Goal: Task Accomplishment & Management: Manage account settings

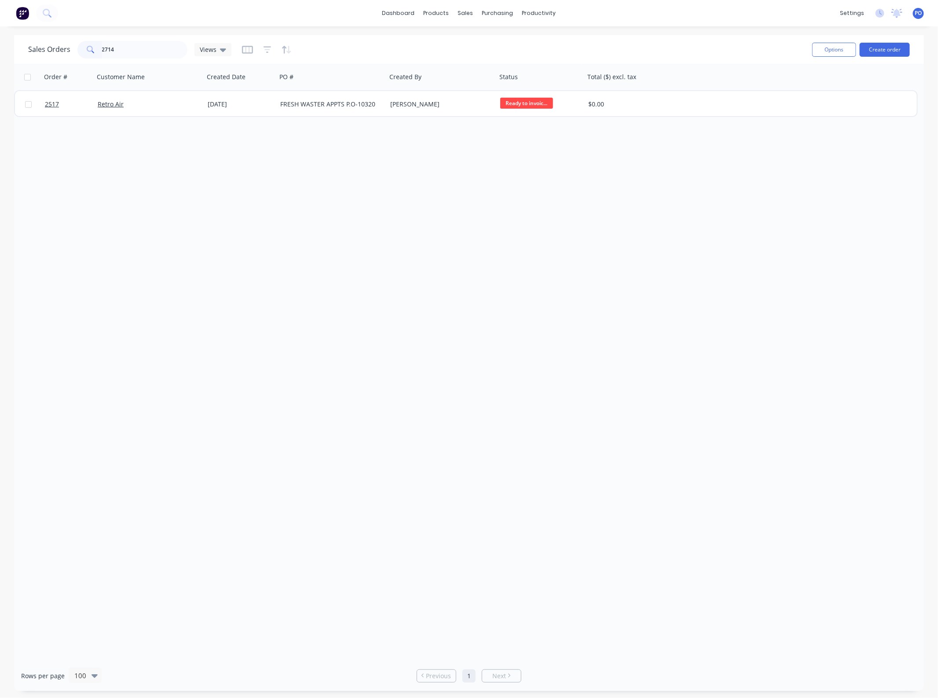
type input "2714"
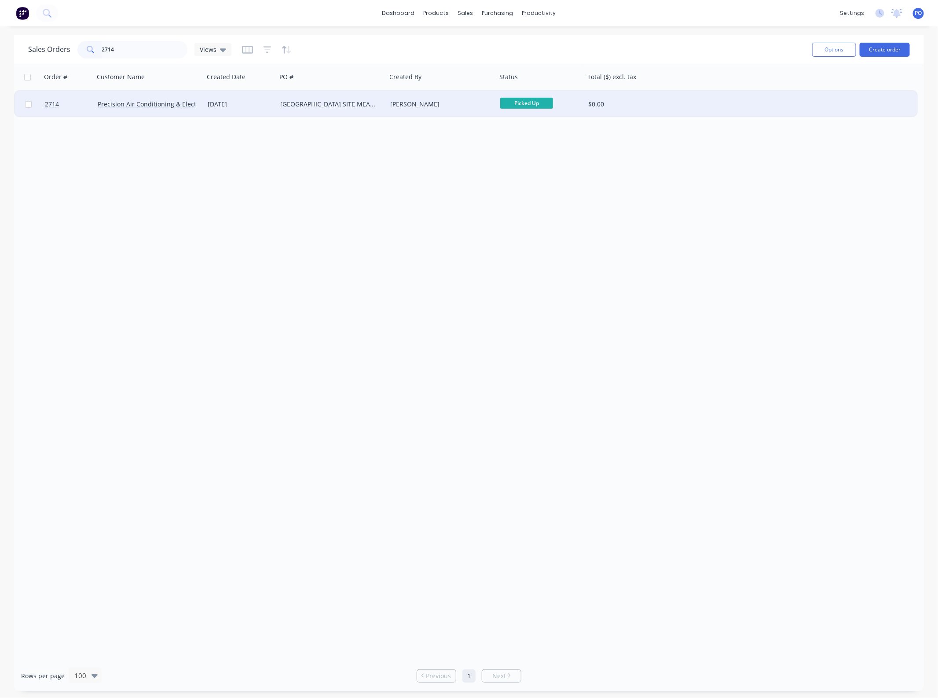
click at [485, 108] on div "[PERSON_NAME]" at bounding box center [442, 104] width 110 height 26
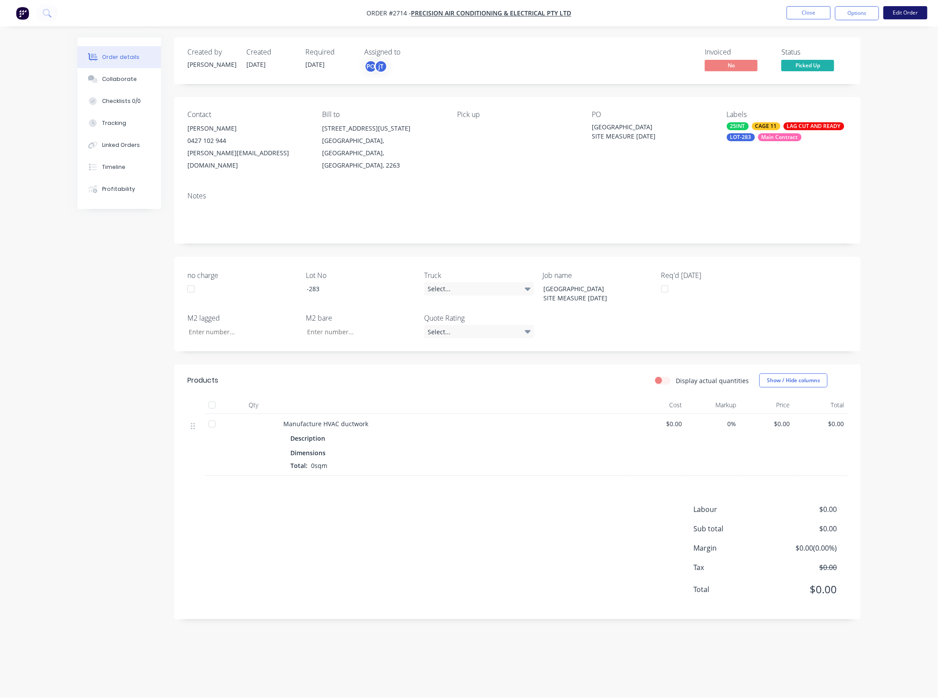
click at [895, 13] on button "Edit Order" at bounding box center [905, 12] width 44 height 13
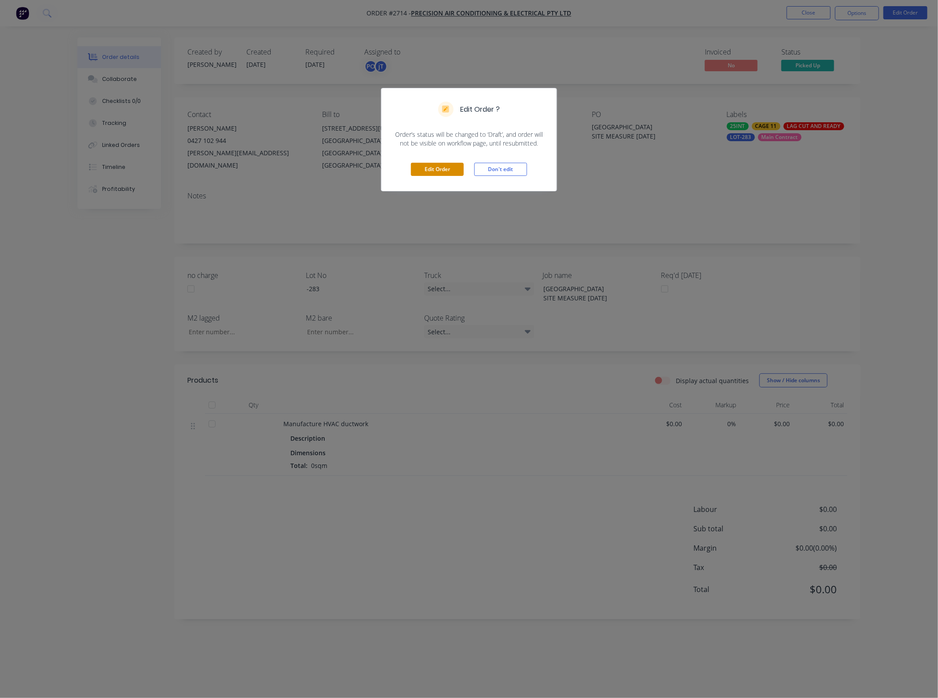
click at [451, 164] on button "Edit Order" at bounding box center [437, 169] width 53 height 13
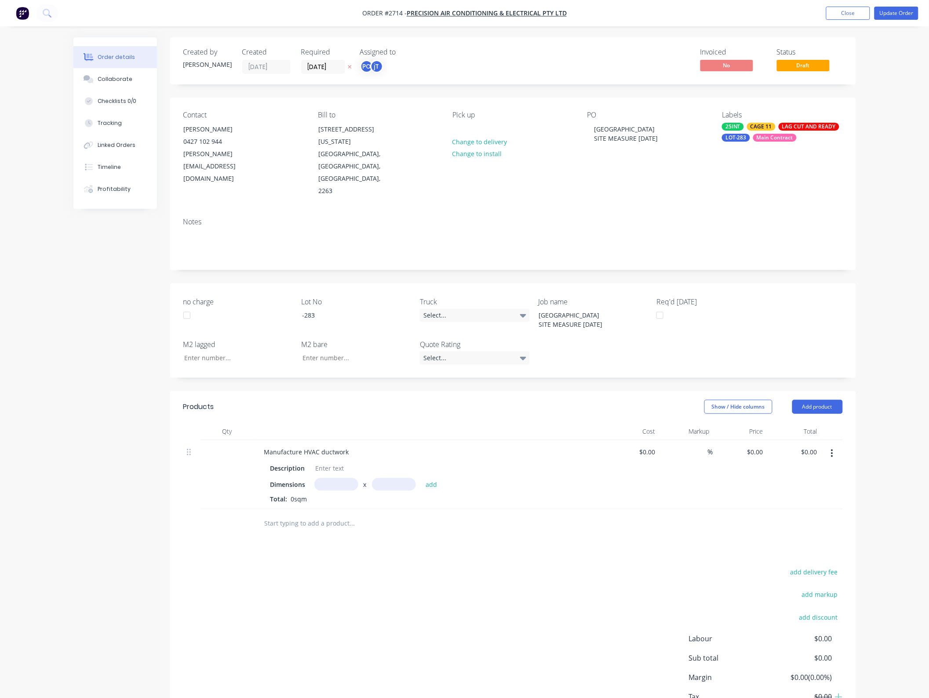
click at [829, 446] on button "button" at bounding box center [832, 454] width 21 height 16
click at [789, 523] on div "Delete" at bounding box center [801, 529] width 68 height 13
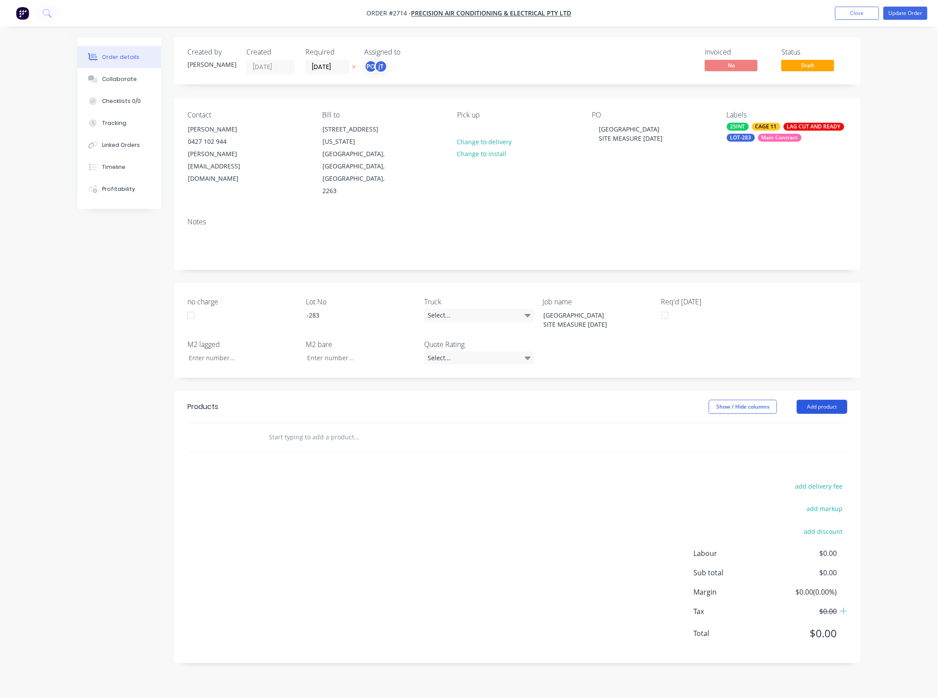
click at [831, 400] on button "Add product" at bounding box center [822, 407] width 51 height 14
click at [789, 440] on div "Basic product" at bounding box center [805, 446] width 68 height 13
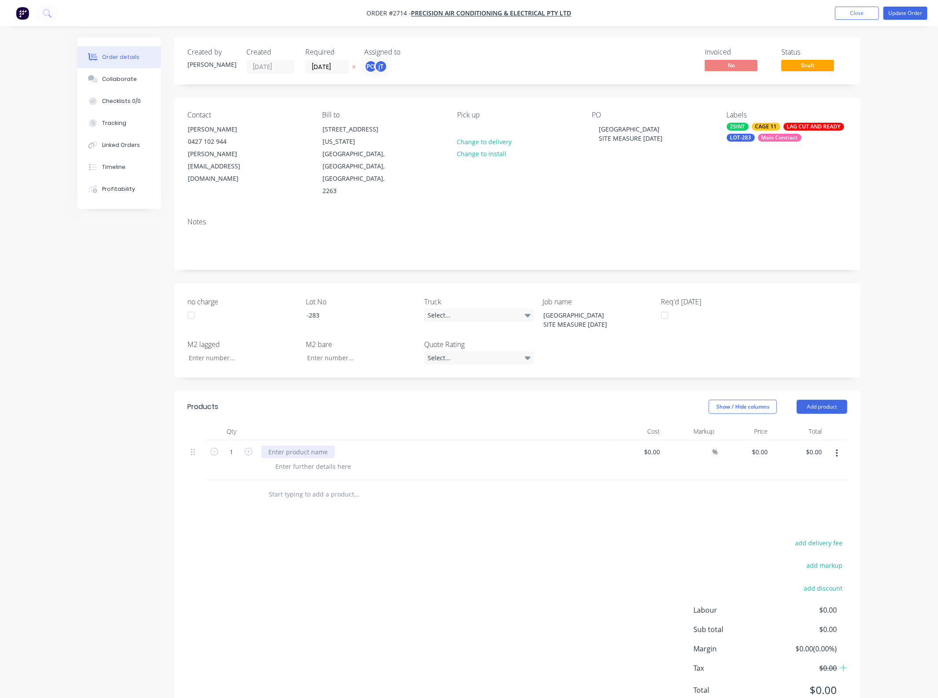
click at [317, 446] on div at bounding box center [297, 452] width 73 height 13
click at [816, 446] on input "0.00" at bounding box center [815, 452] width 20 height 13
type input "1100"
type input "$1,100.00"
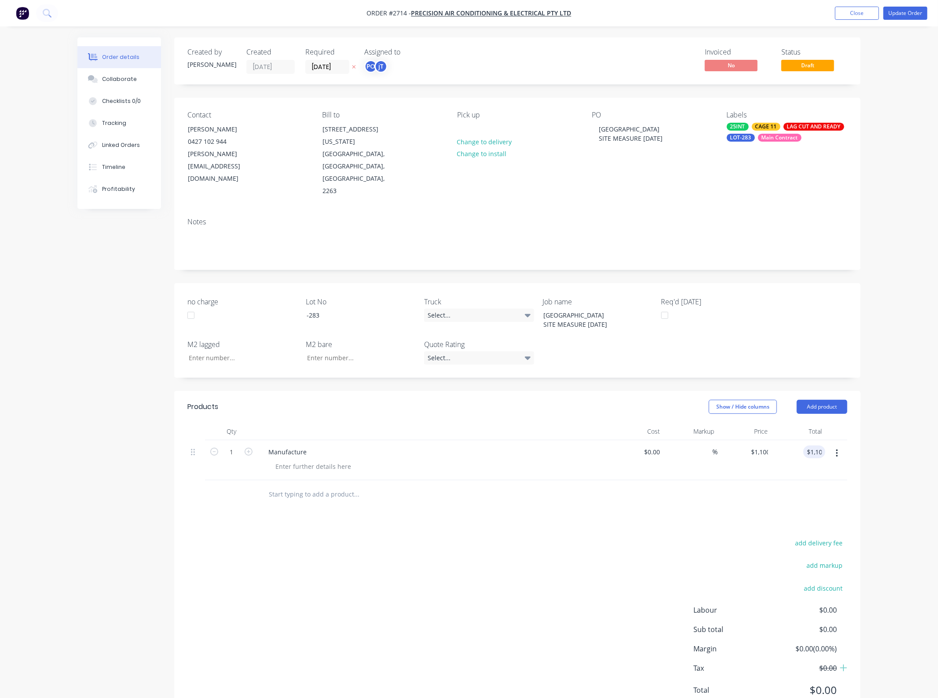
click at [562, 537] on div "add delivery fee add markup add discount Labour $0.00 Sub total $0.00 Margin $0…" at bounding box center [517, 622] width 660 height 170
click at [901, 16] on button "Update Order" at bounding box center [905, 13] width 44 height 13
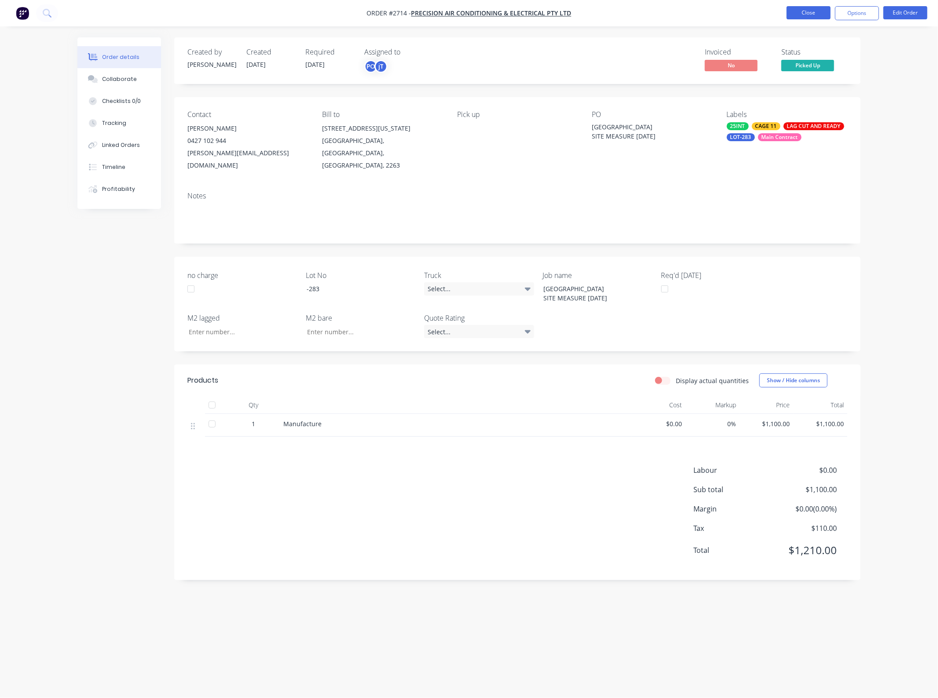
click at [806, 12] on button "Close" at bounding box center [808, 12] width 44 height 13
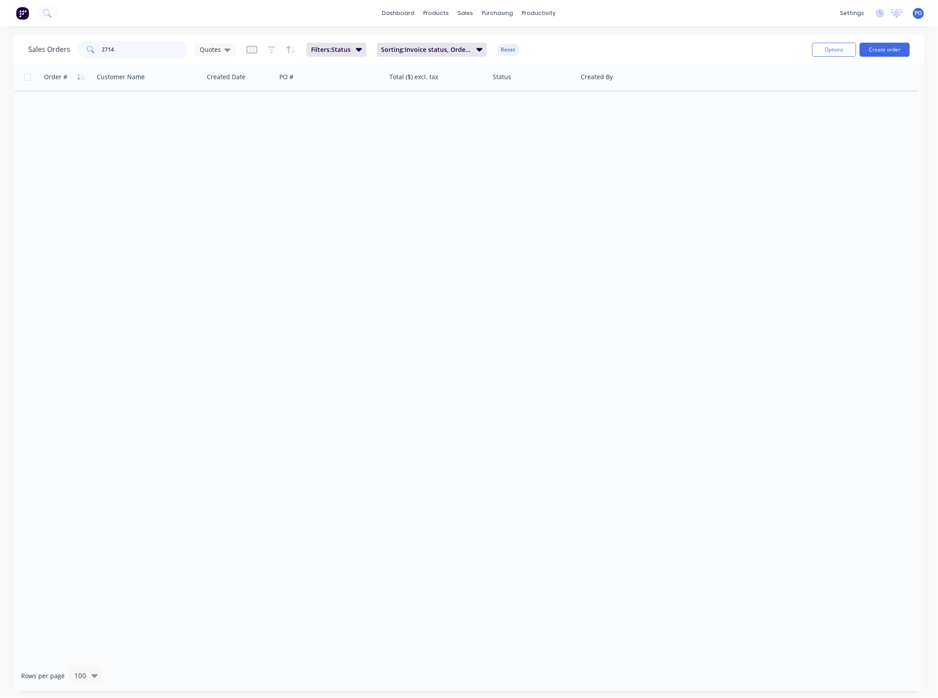
drag, startPoint x: 153, startPoint y: 47, endPoint x: -50, endPoint y: 58, distance: 203.0
click at [0, 58] on html "dashboard products sales purchasing productivity dashboard products Product Cat…" at bounding box center [469, 349] width 938 height 698
click at [230, 51] on div "Quotes" at bounding box center [214, 49] width 41 height 13
click at [223, 86] on input "text" at bounding box center [263, 83] width 95 height 18
click at [221, 124] on button "None" at bounding box center [247, 124] width 100 height 10
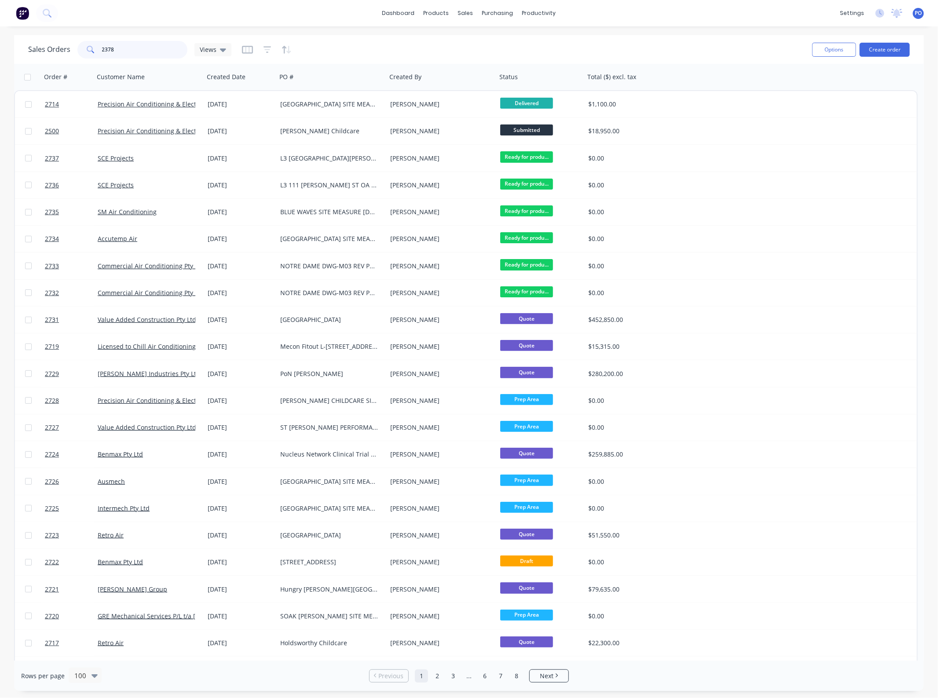
click at [141, 49] on input "2378" at bounding box center [145, 50] width 86 height 18
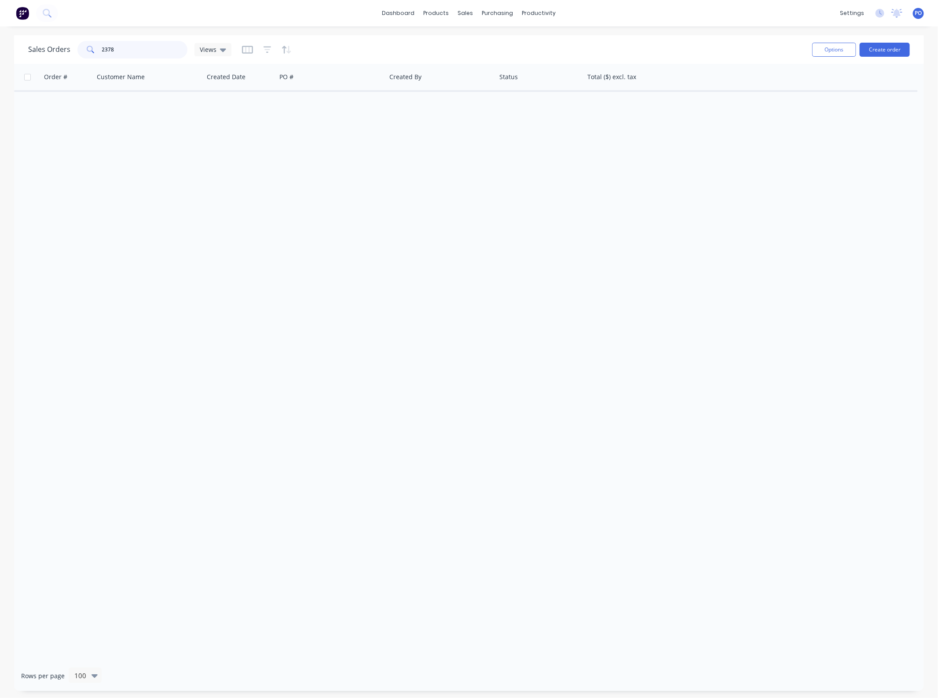
drag, startPoint x: 130, startPoint y: 48, endPoint x: -1, endPoint y: 56, distance: 131.3
click at [0, 56] on html "dashboard products sales purchasing productivity dashboard products Product Cat…" at bounding box center [469, 349] width 938 height 698
type input "2678"
drag, startPoint x: 7, startPoint y: 60, endPoint x: -6, endPoint y: 62, distance: 13.7
click at [0, 62] on html "dashboard products sales purchasing productivity dashboard products Product Cat…" at bounding box center [469, 349] width 938 height 698
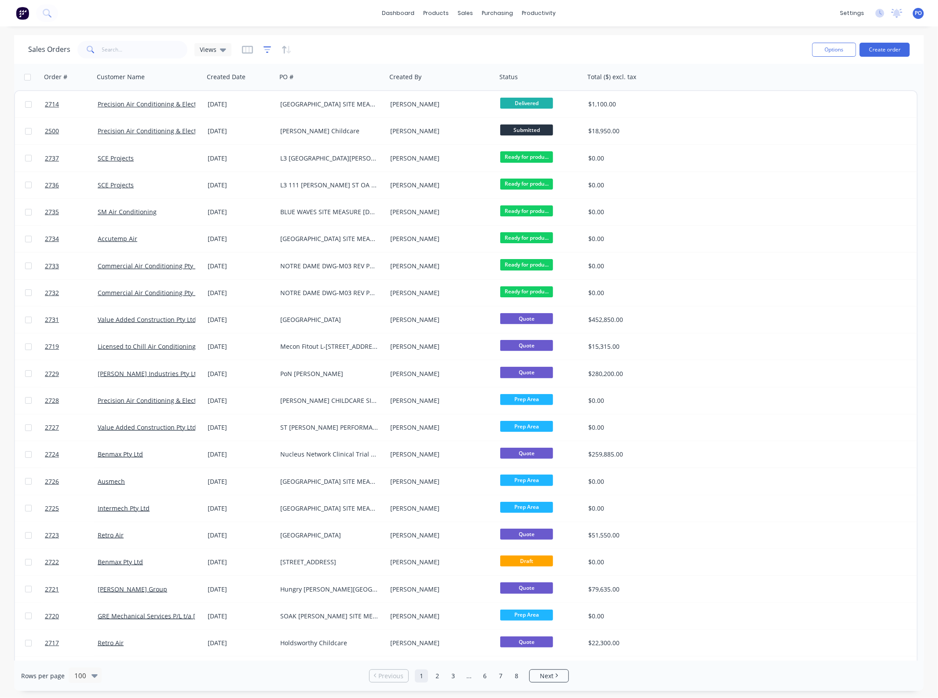
click at [263, 49] on icon "button" at bounding box center [267, 49] width 8 height 9
click at [280, 88] on button "add" at bounding box center [282, 91] width 22 height 7
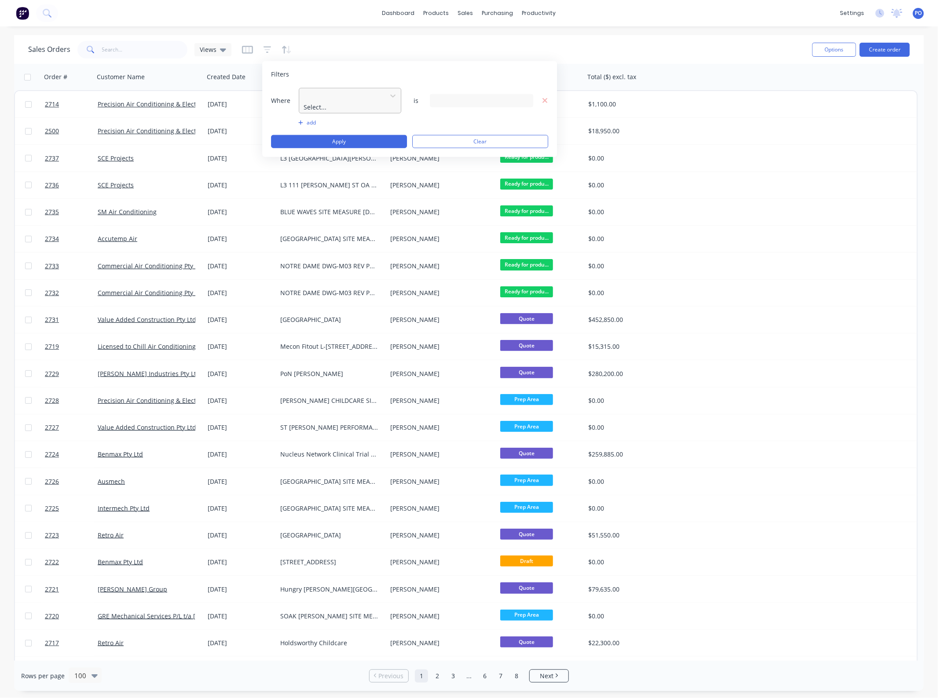
click at [342, 91] on div at bounding box center [342, 95] width 79 height 11
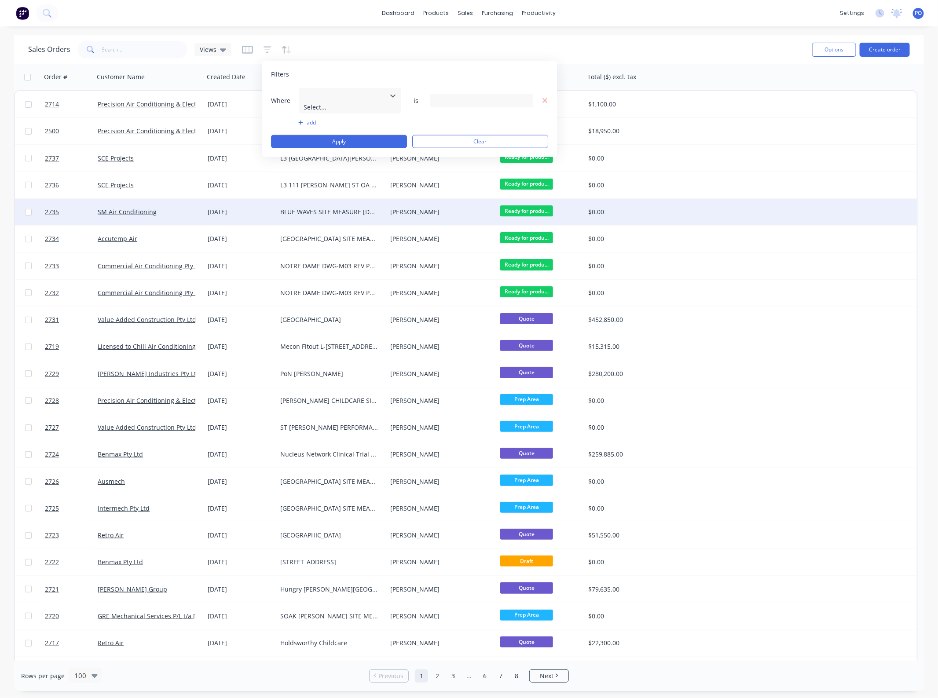
scroll to position [275, 0]
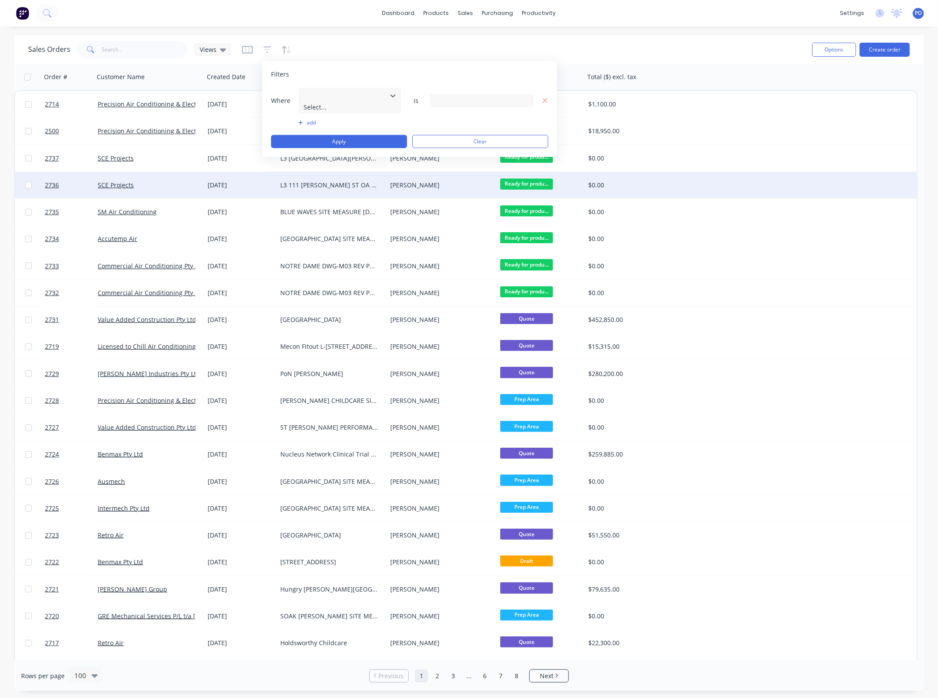
click at [772, 194] on div "2736 SCE Projects [DATE] L3 [STREET_ADDRESS][PERSON_NAME] 1, 2 [PERSON_NAME] Re…" at bounding box center [466, 185] width 902 height 27
